Goal: Transaction & Acquisition: Purchase product/service

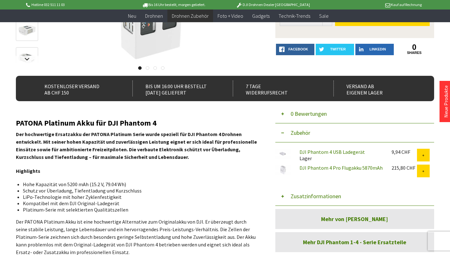
scroll to position [132, 0]
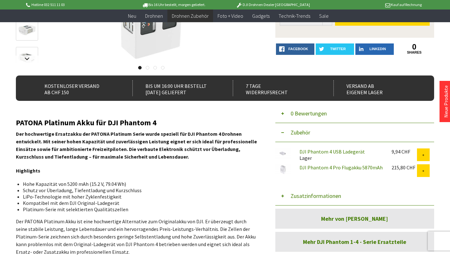
click at [312, 167] on link "DJI Phantom 4 Pro Flugakku 5870mAh" at bounding box center [340, 168] width 83 height 6
click at [326, 150] on link "DJI Phantom 4 USB Ladegerät" at bounding box center [331, 152] width 65 height 6
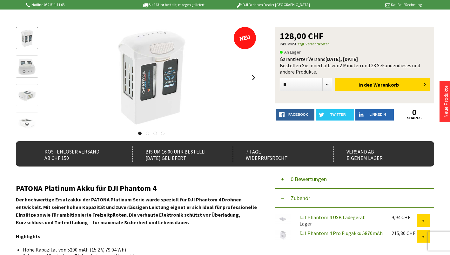
scroll to position [0, 0]
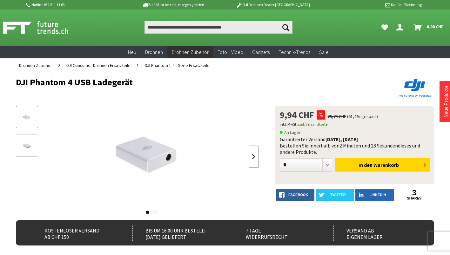
click at [252, 156] on link at bounding box center [254, 157] width 10 height 22
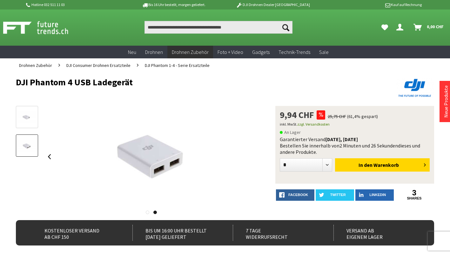
click at [252, 156] on div at bounding box center [151, 157] width 214 height 102
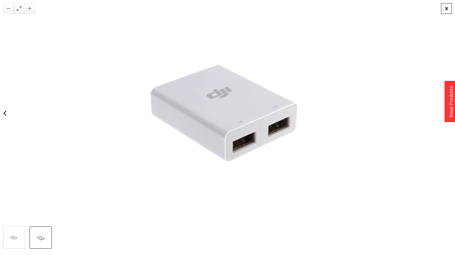
click at [444, 6] on div at bounding box center [446, 8] width 11 height 11
